Goal: Complete application form: Complete application form

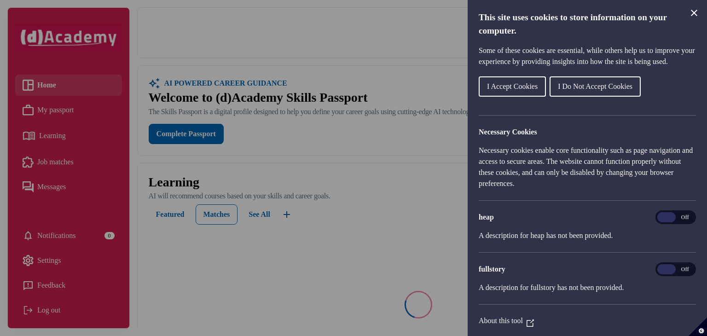
click at [497, 90] on span "I Accept Cookies" at bounding box center [512, 86] width 51 height 8
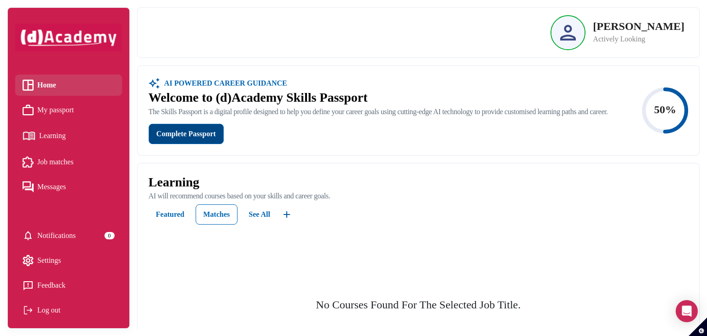
click at [188, 139] on div "Complete Passport" at bounding box center [186, 134] width 59 height 13
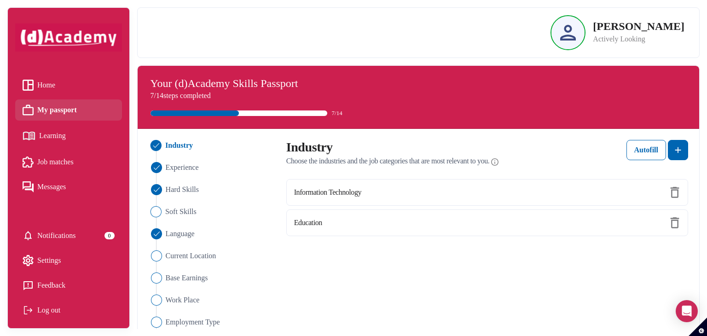
click at [183, 215] on span "Soft Skills" at bounding box center [180, 211] width 31 height 11
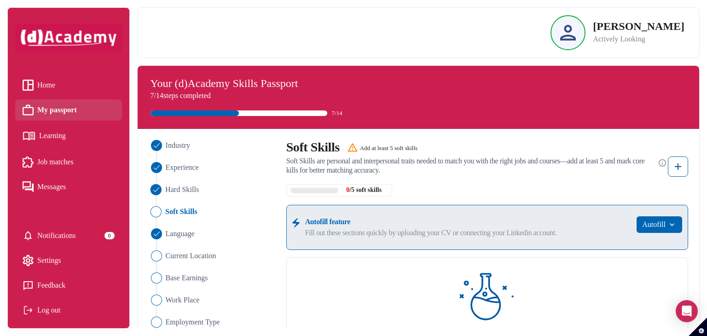
click at [184, 190] on span "Hard Skills" at bounding box center [182, 189] width 34 height 11
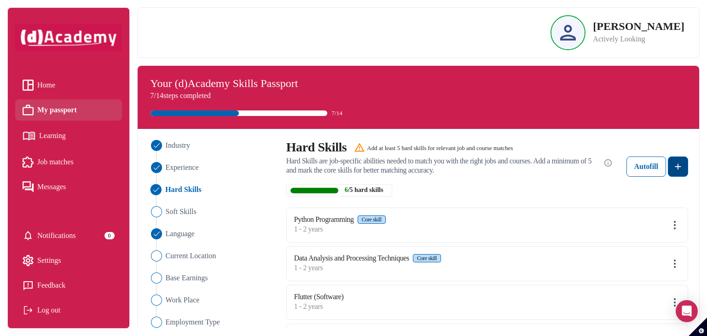
click at [679, 167] on img at bounding box center [678, 166] width 11 height 11
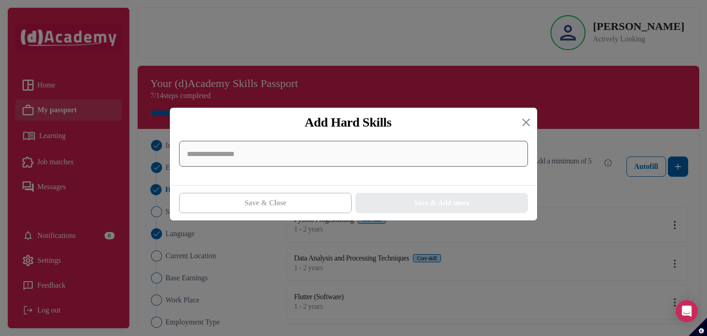
click at [323, 146] on input at bounding box center [353, 154] width 349 height 26
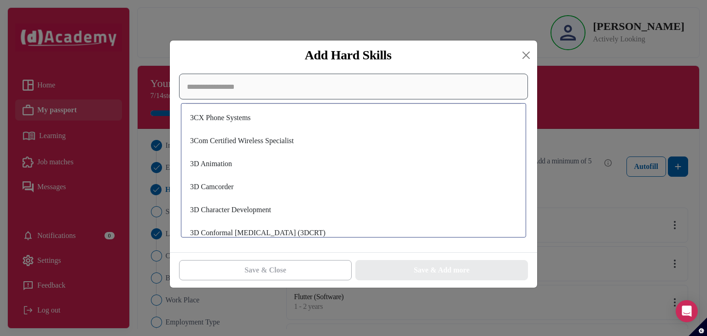
scroll to position [718, 0]
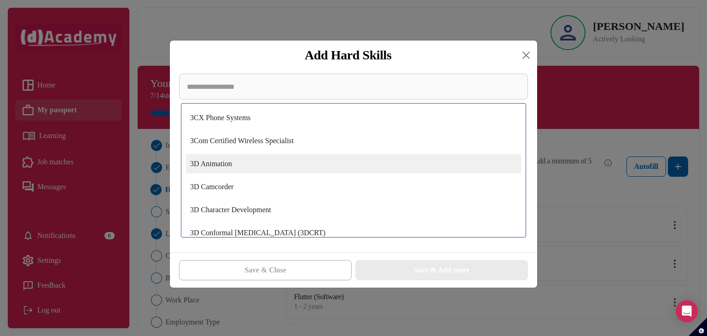
click at [280, 167] on div "3D Animation" at bounding box center [353, 163] width 335 height 19
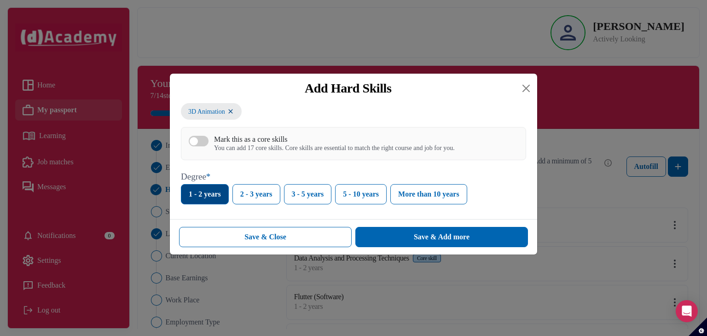
click at [187, 198] on button "1 - 2 years" at bounding box center [205, 194] width 48 height 20
click at [194, 139] on div "button" at bounding box center [194, 141] width 8 height 8
drag, startPoint x: 295, startPoint y: 237, endPoint x: 300, endPoint y: 238, distance: 5.8
click at [295, 237] on button "Save & Close" at bounding box center [265, 237] width 173 height 20
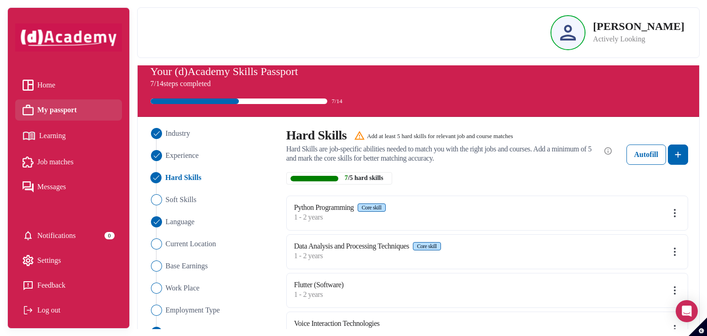
scroll to position [0, 0]
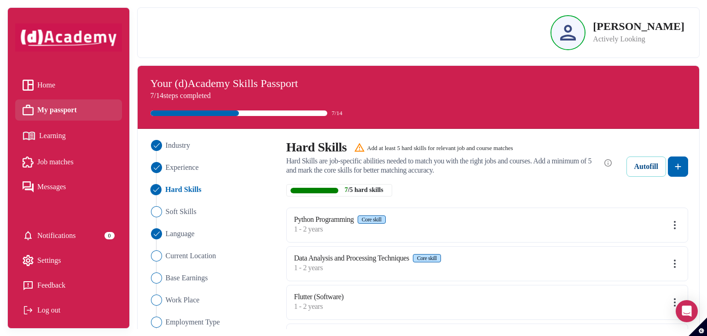
click at [662, 167] on button "Autofill" at bounding box center [647, 167] width 40 height 20
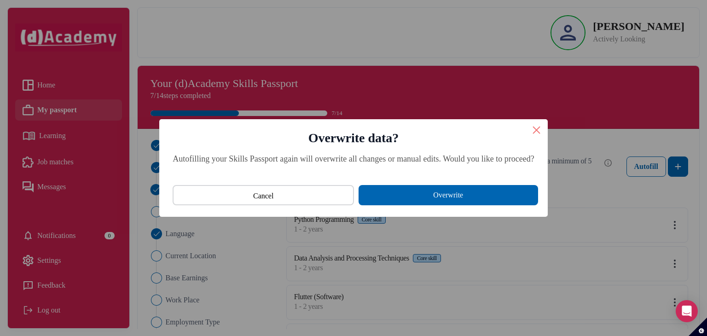
click at [548, 131] on button "×" at bounding box center [537, 130] width 22 height 22
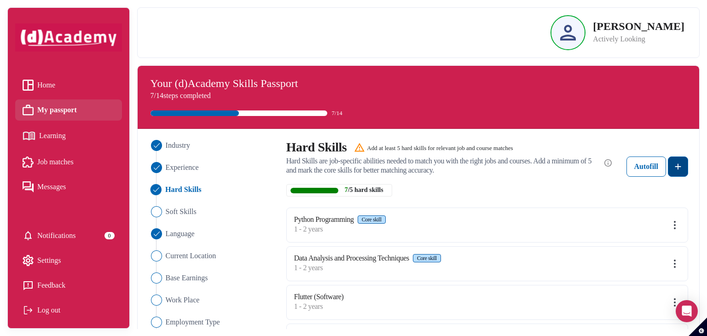
click at [676, 165] on img at bounding box center [678, 166] width 11 height 11
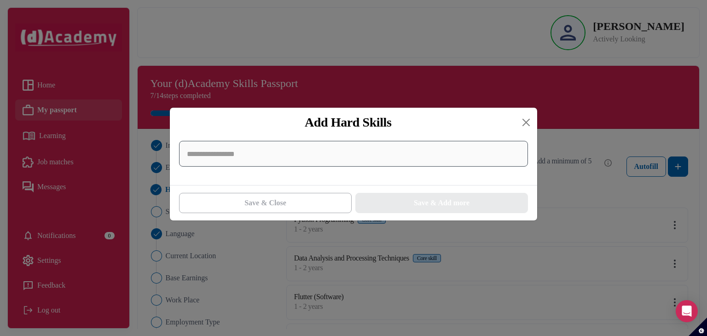
click at [315, 150] on input at bounding box center [353, 154] width 349 height 26
click at [323, 151] on input at bounding box center [353, 154] width 349 height 26
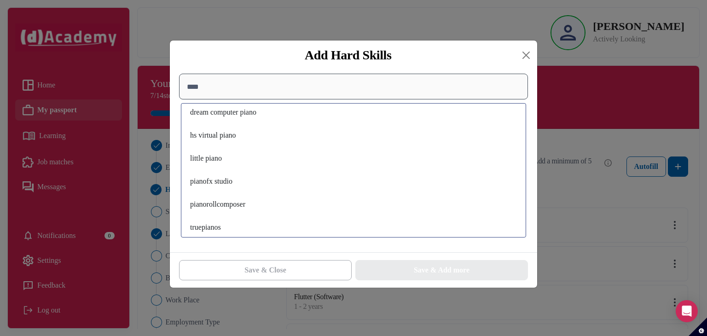
scroll to position [170, 0]
type input "****"
click at [526, 55] on button "Close" at bounding box center [526, 55] width 15 height 15
